Goal: Task Accomplishment & Management: Complete application form

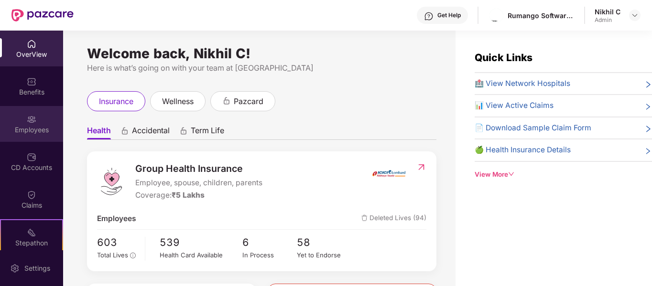
click at [19, 122] on div "Employees" at bounding box center [31, 124] width 63 height 36
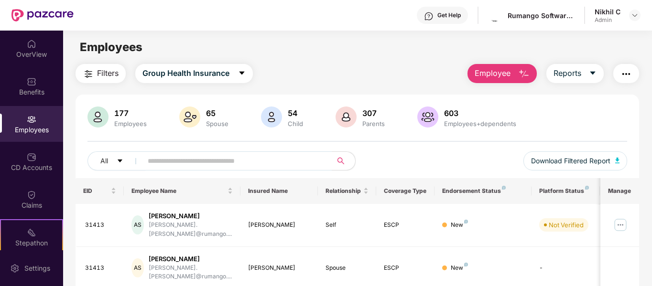
click at [487, 74] on span "Employee" at bounding box center [493, 73] width 36 height 12
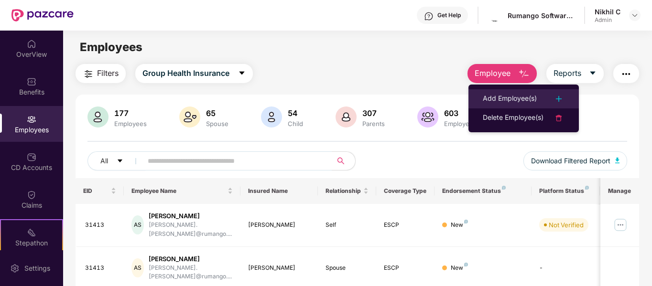
click at [504, 93] on div "Add Employee(s)" at bounding box center [510, 98] width 54 height 11
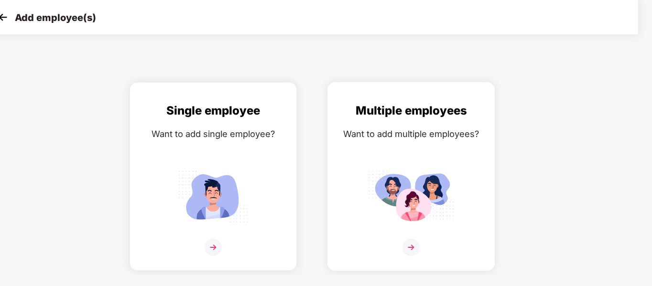
click at [442, 179] on img at bounding box center [411, 197] width 86 height 60
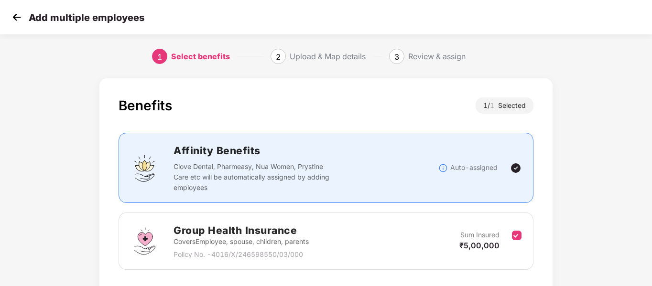
scroll to position [67, 1]
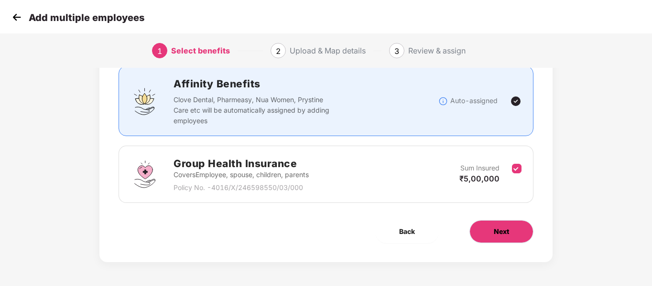
click at [491, 229] on button "Next" at bounding box center [501, 231] width 64 height 23
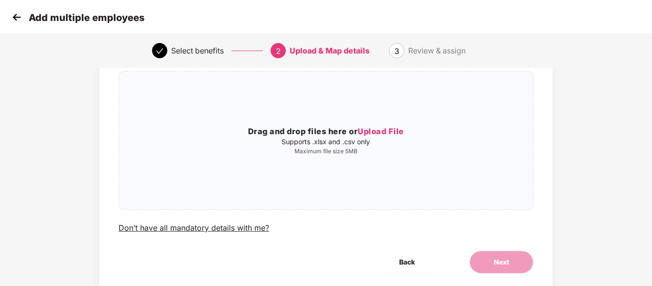
scroll to position [0, 1]
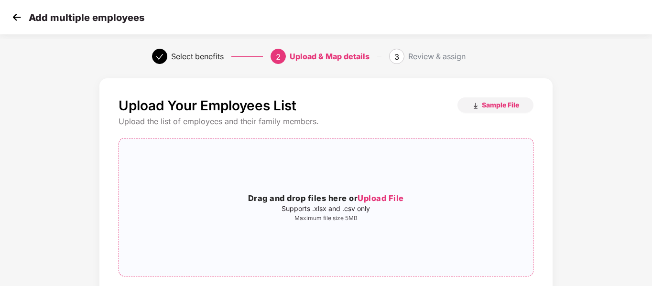
click at [368, 196] on span "Upload File" at bounding box center [380, 199] width 46 height 10
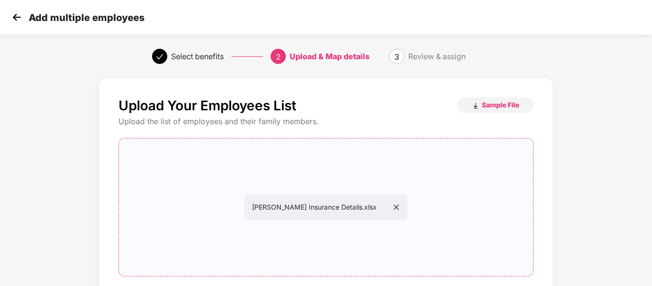
scroll to position [97, 1]
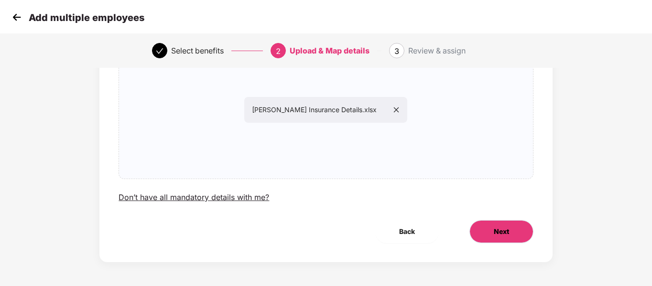
click at [494, 221] on button "Next" at bounding box center [501, 231] width 64 height 23
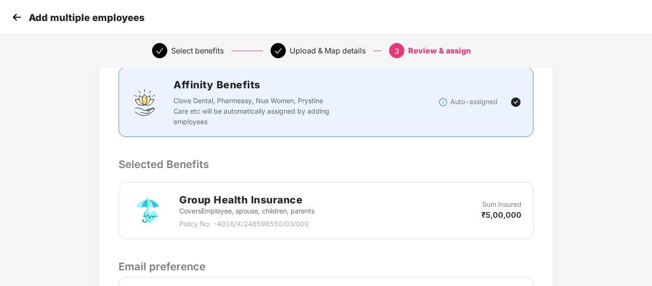
scroll to position [257, 1]
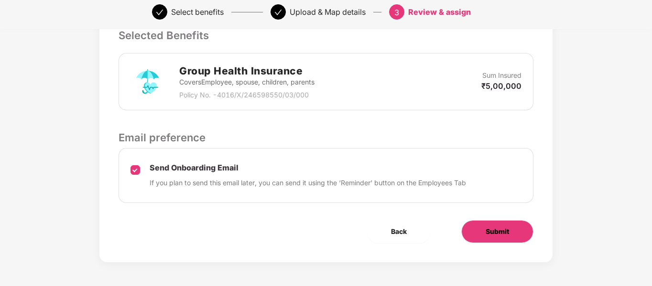
click at [474, 238] on button "Submit" at bounding box center [497, 231] width 72 height 23
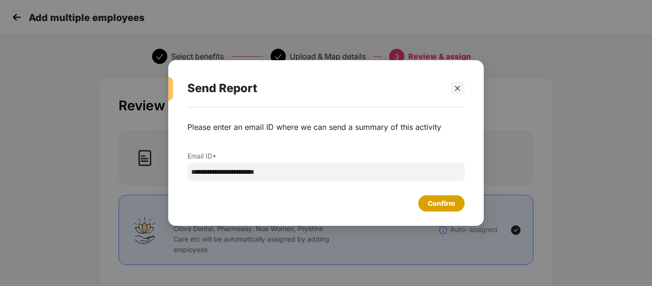
click at [438, 204] on div "Confirm" at bounding box center [441, 203] width 27 height 11
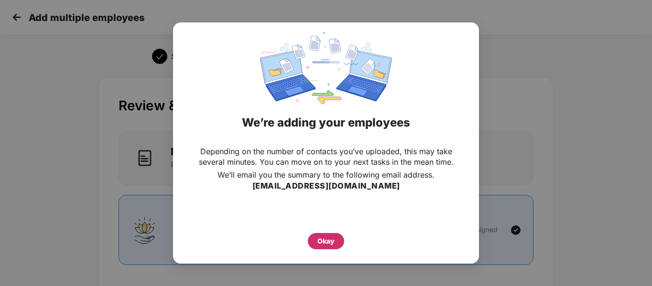
click at [322, 240] on div "Okay" at bounding box center [325, 241] width 17 height 11
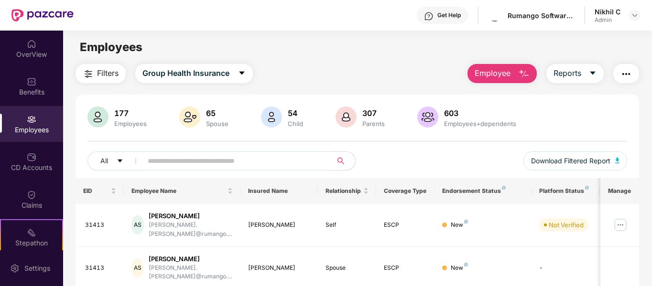
click at [322, 247] on td "Spouse" at bounding box center [347, 268] width 58 height 43
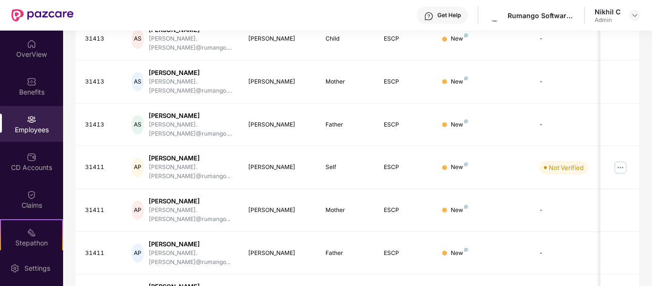
scroll to position [301, 0]
